Goal: Information Seeking & Learning: Learn about a topic

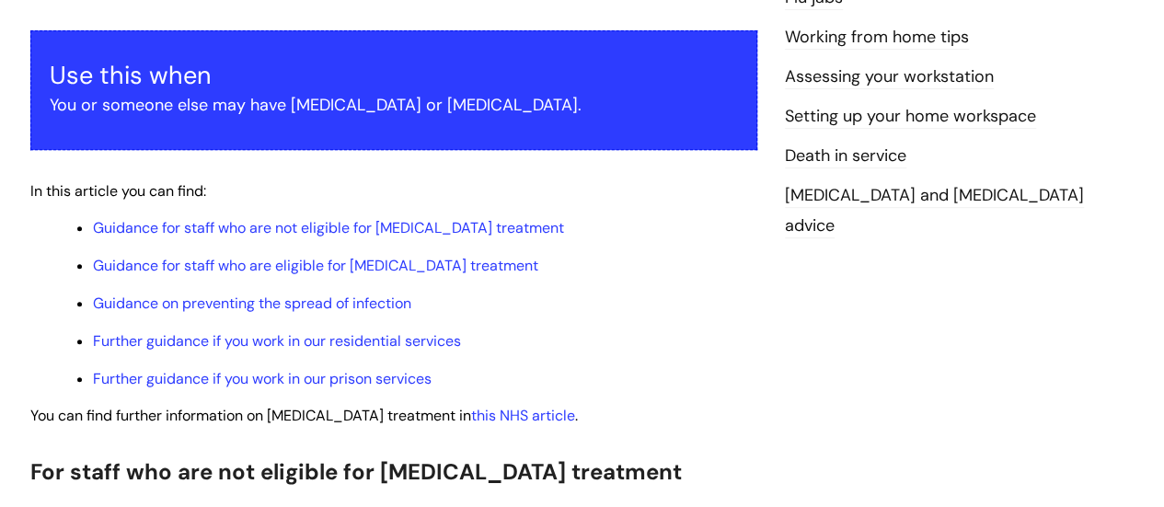
scroll to position [368, 0]
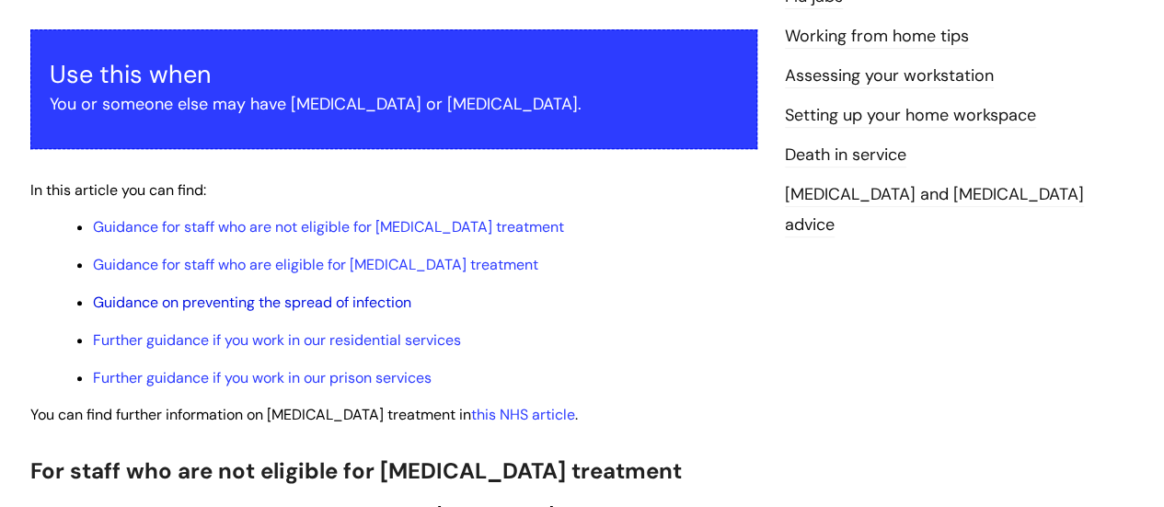
click at [329, 293] on link "Guidance on preventing the spread of infection" at bounding box center [252, 302] width 318 height 19
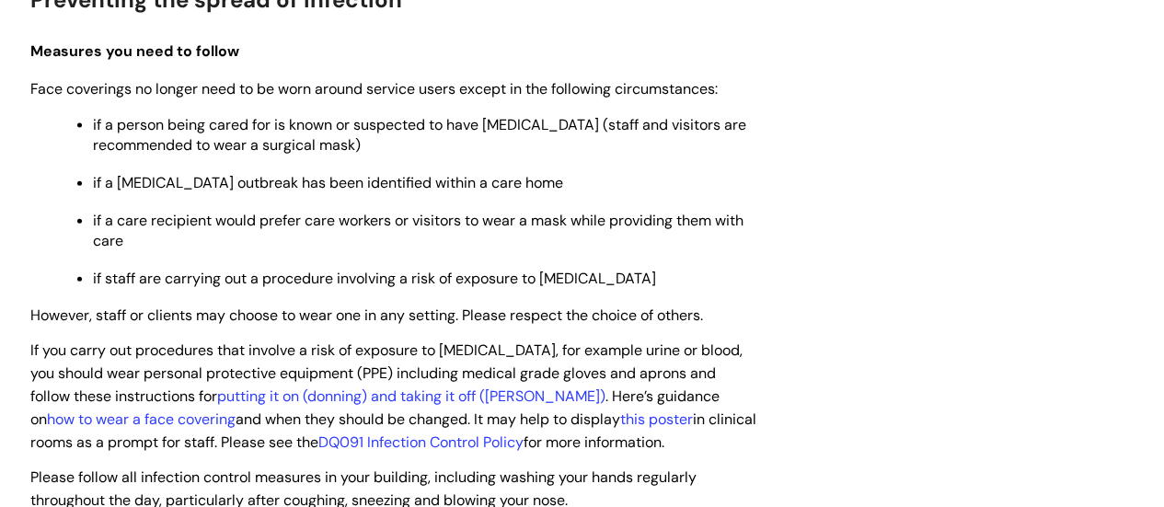
scroll to position [2103, 0]
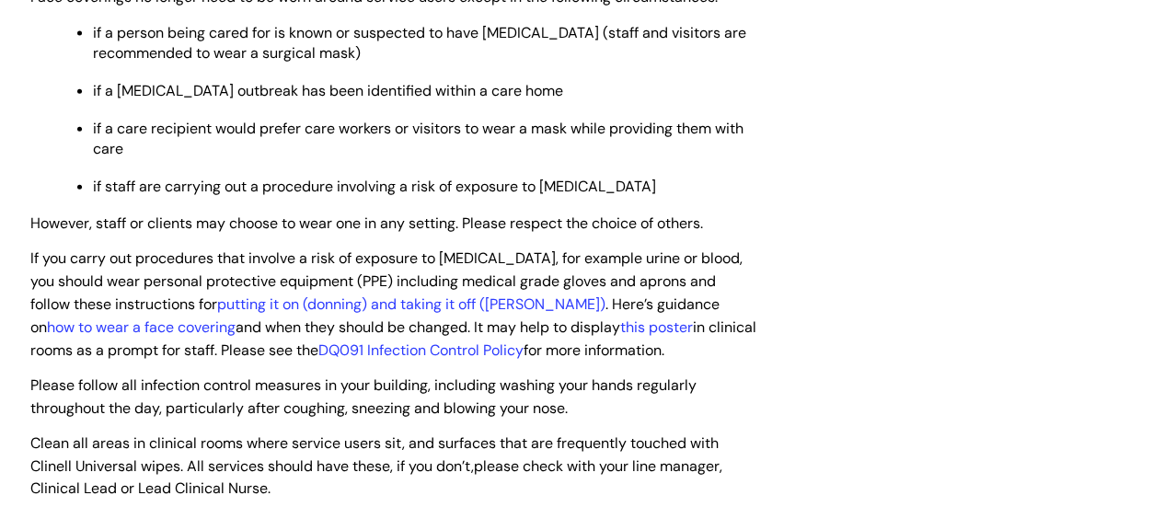
drag, startPoint x: 586, startPoint y: 338, endPoint x: 18, endPoint y: 321, distance: 568.0
click at [18, 321] on div "[MEDICAL_DATA] and [MEDICAL_DATA] guidance Modified on: [DATE] 12:18 PM Use thi…" at bounding box center [394, 23] width 755 height 3791
copy span "Please follow all infection control measures in your building, including washin…"
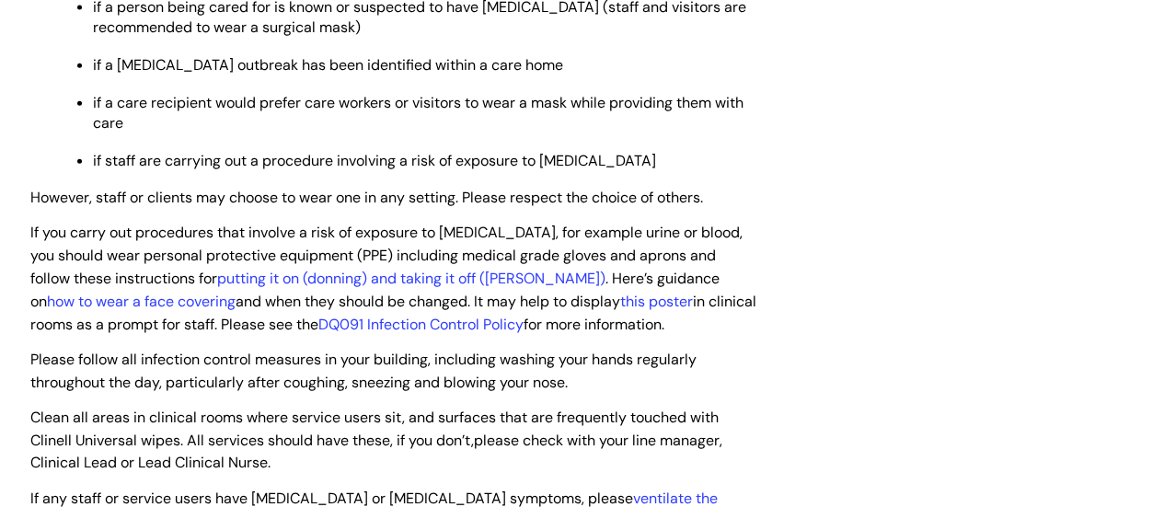
scroll to position [2195, 0]
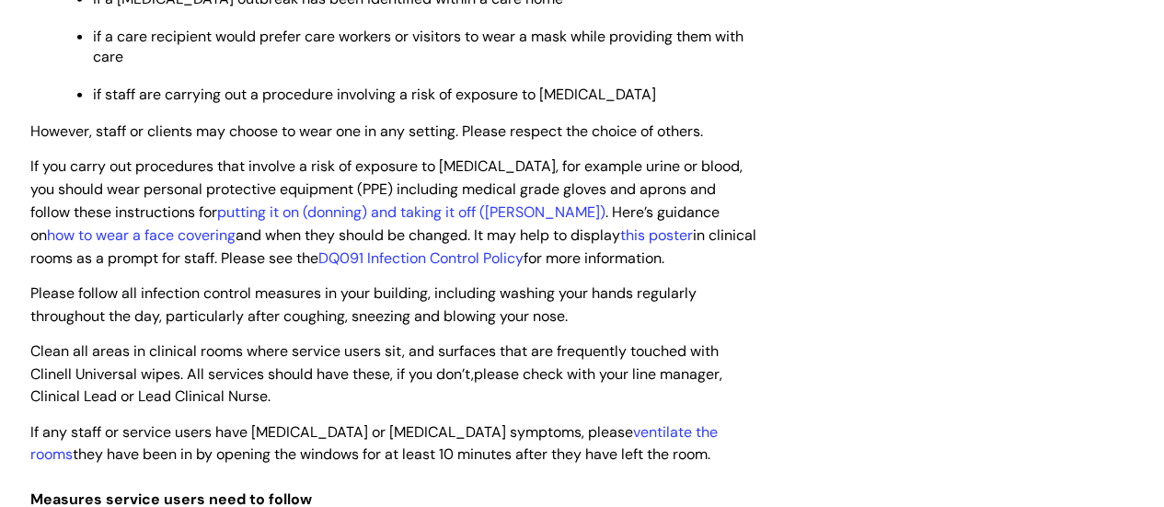
drag, startPoint x: 558, startPoint y: 385, endPoint x: 5, endPoint y: 371, distance: 553.2
copy span "If any staff or service users have [MEDICAL_DATA] or [MEDICAL_DATA] symptoms, p…"
click at [318, 248] on link "DQ091 Infection Control Policy" at bounding box center [420, 257] width 205 height 19
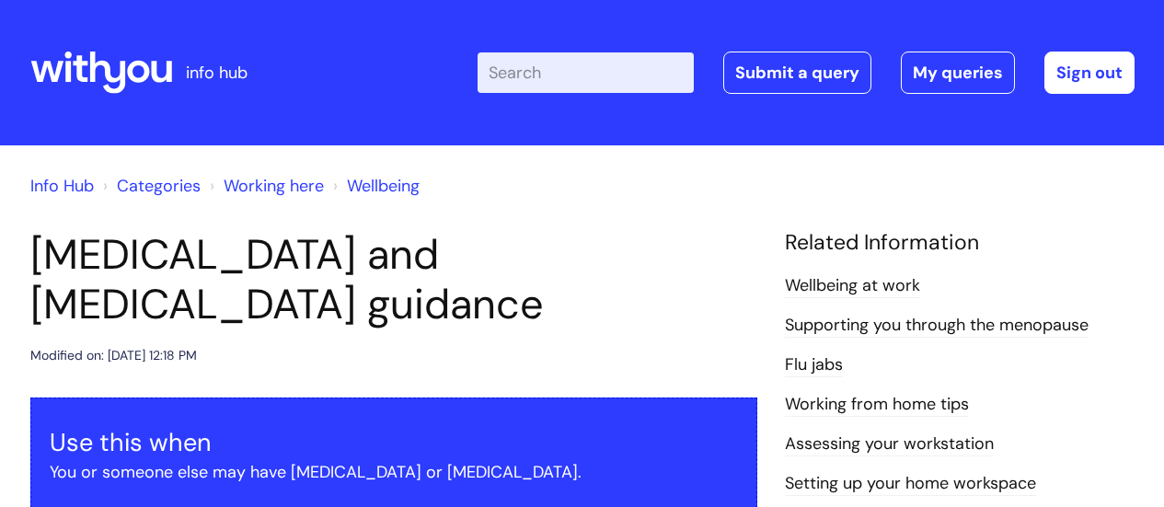
scroll to position [1918, 0]
